Goal: Task Accomplishment & Management: Use online tool/utility

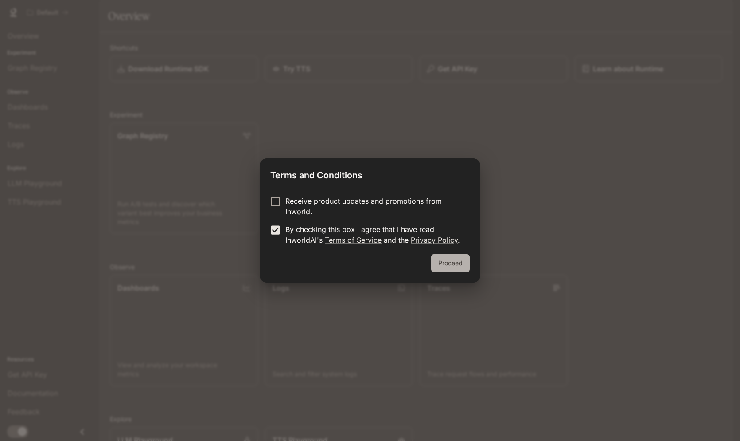
click at [437, 266] on button "Proceed" at bounding box center [450, 263] width 39 height 18
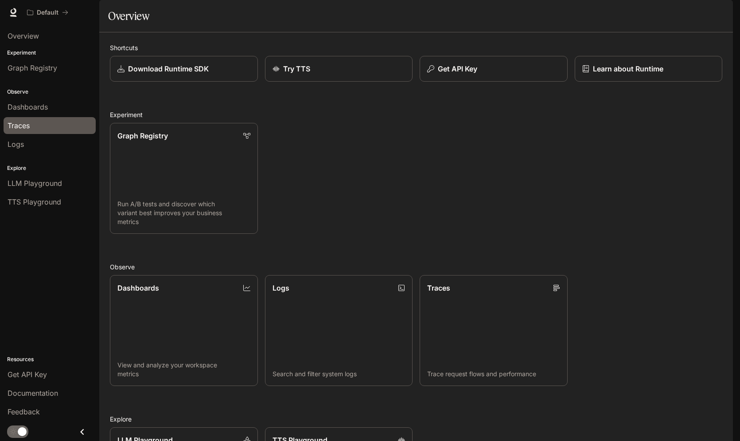
click at [27, 127] on span "Traces" at bounding box center [19, 125] width 22 height 11
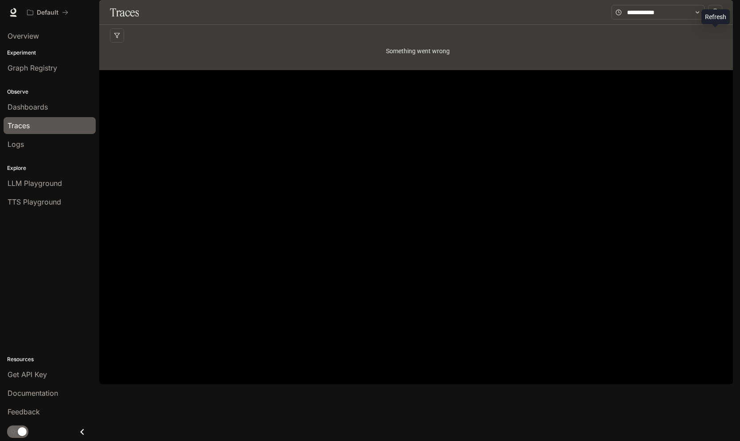
click at [721, 19] on button "button" at bounding box center [716, 12] width 14 height 14
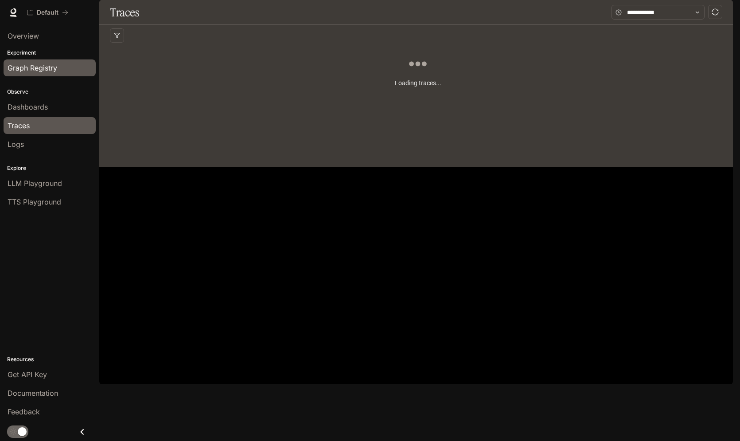
click at [36, 72] on span "Graph Registry" at bounding box center [33, 68] width 50 height 11
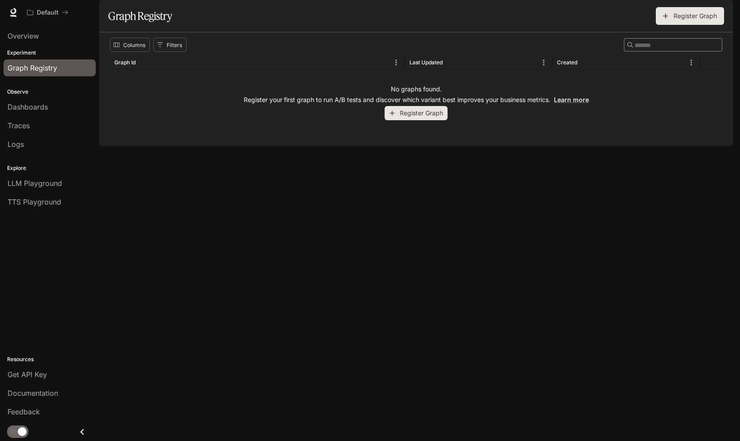
click at [411, 121] on button "Register Graph" at bounding box center [416, 113] width 63 height 15
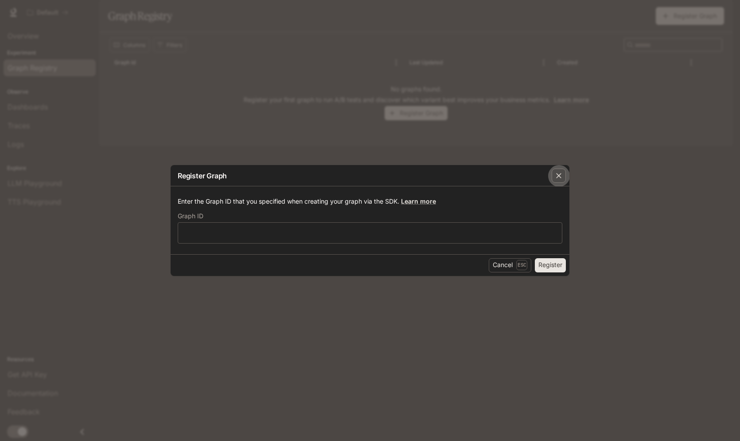
click at [560, 172] on icon "button" at bounding box center [559, 175] width 9 height 9
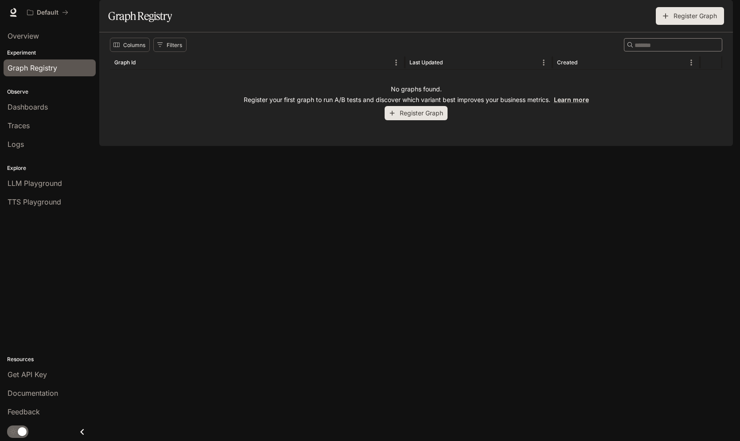
click at [23, 55] on p "Experiment" at bounding box center [49, 53] width 99 height 8
click at [23, 50] on p "Experiment" at bounding box center [49, 53] width 99 height 8
